Goal: Task Accomplishment & Management: Use online tool/utility

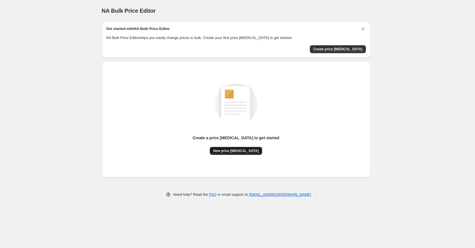
click at [239, 153] on span "New price [MEDICAL_DATA]" at bounding box center [235, 151] width 45 height 5
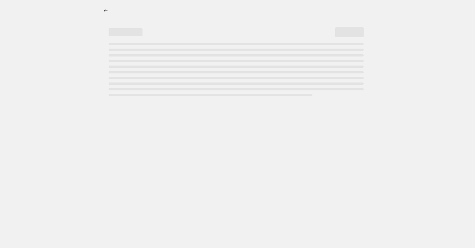
select select "percentage"
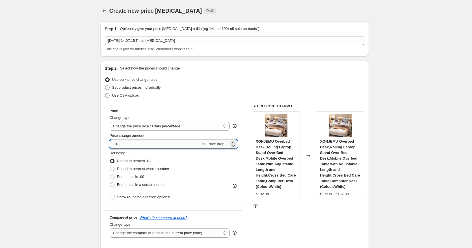
click at [142, 142] on input "-10" at bounding box center [155, 144] width 91 height 9
type input "-1"
type input "-30"
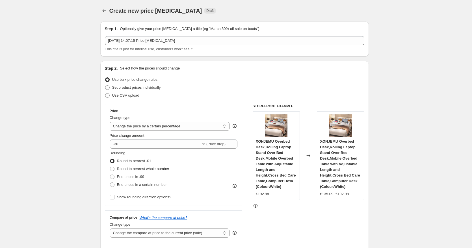
click at [256, 86] on div "Set product prices individually" at bounding box center [234, 88] width 259 height 8
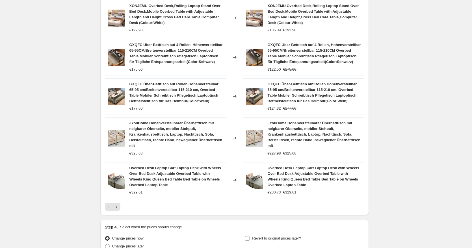
scroll to position [388, 0]
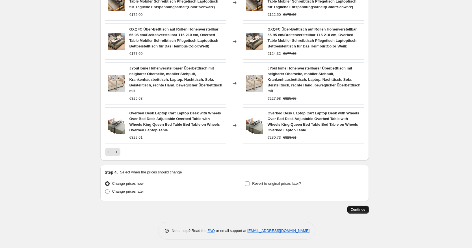
click at [356, 207] on button "Continue" at bounding box center [357, 210] width 21 height 8
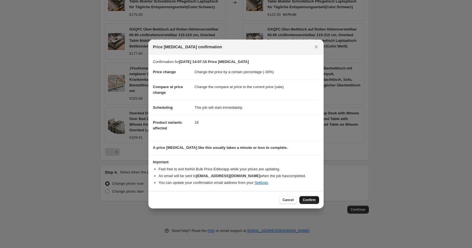
click at [305, 198] on span "Confirm" at bounding box center [309, 200] width 13 height 5
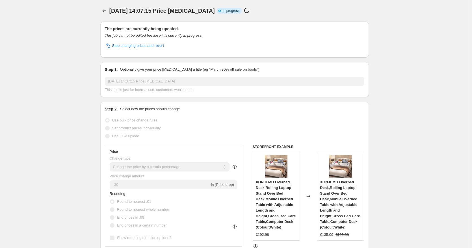
click at [231, 76] on div "Step 1. Optionally give your price [MEDICAL_DATA] a title (eg "March 30% off sa…" at bounding box center [234, 80] width 259 height 26
click at [226, 75] on div "Step 1. Optionally give your price [MEDICAL_DATA] a title (eg "March 30% off sa…" at bounding box center [234, 80] width 259 height 26
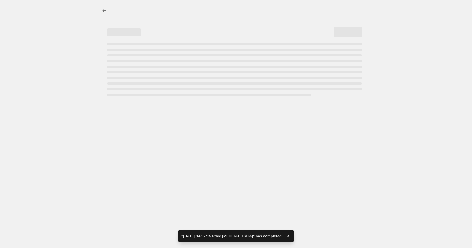
select select "percentage"
